Goal: Task Accomplishment & Management: Manage account settings

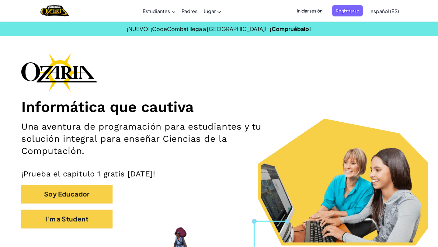
click at [311, 12] on span "Iniciar sesión" at bounding box center [309, 10] width 33 height 11
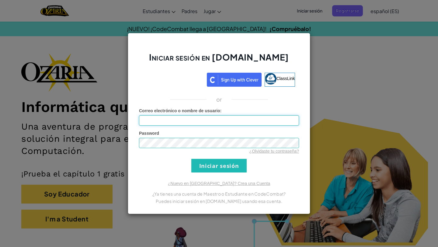
click at [221, 121] on input "Correo electrónico o nombre de usuario :" at bounding box center [219, 120] width 160 height 10
type input "[EMAIL_ADDRESS][DOMAIN_NAME]"
click at [218, 167] on input "Iniciar sesión" at bounding box center [218, 166] width 55 height 14
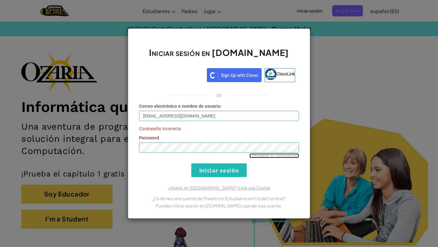
click at [267, 155] on link "¿Olvidaste tu contraseña?" at bounding box center [274, 155] width 50 height 5
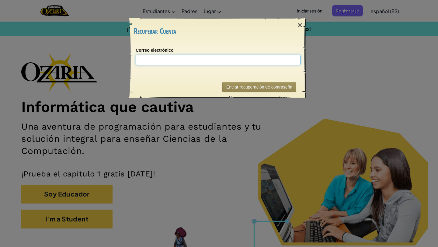
type input "A"
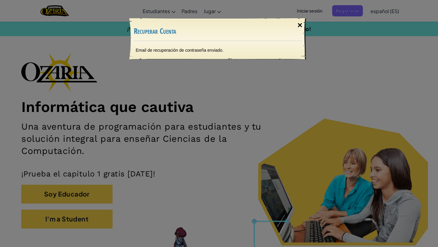
click at [301, 27] on div "×" at bounding box center [300, 25] width 14 height 18
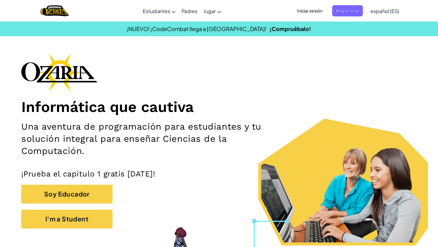
click at [313, 13] on span "Iniciar sesión" at bounding box center [309, 10] width 33 height 11
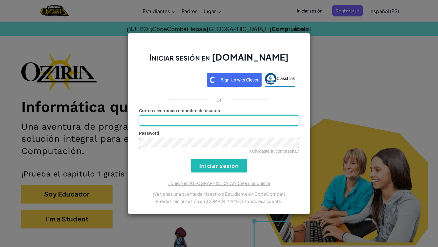
click at [198, 120] on input "Correo electrónico o nombre de usuario :" at bounding box center [219, 120] width 160 height 10
type input "[EMAIL_ADDRESS][DOMAIN_NAME]"
click at [260, 157] on form "Correo electrónico o nombre de usuario : [EMAIL_ADDRESS][DOMAIN_NAME] Password …" at bounding box center [219, 140] width 160 height 65
click at [243, 162] on input "Iniciar sesión" at bounding box center [218, 166] width 55 height 14
click at [236, 167] on input "Iniciar sesión" at bounding box center [218, 166] width 55 height 14
